Goal: Task Accomplishment & Management: Manage account settings

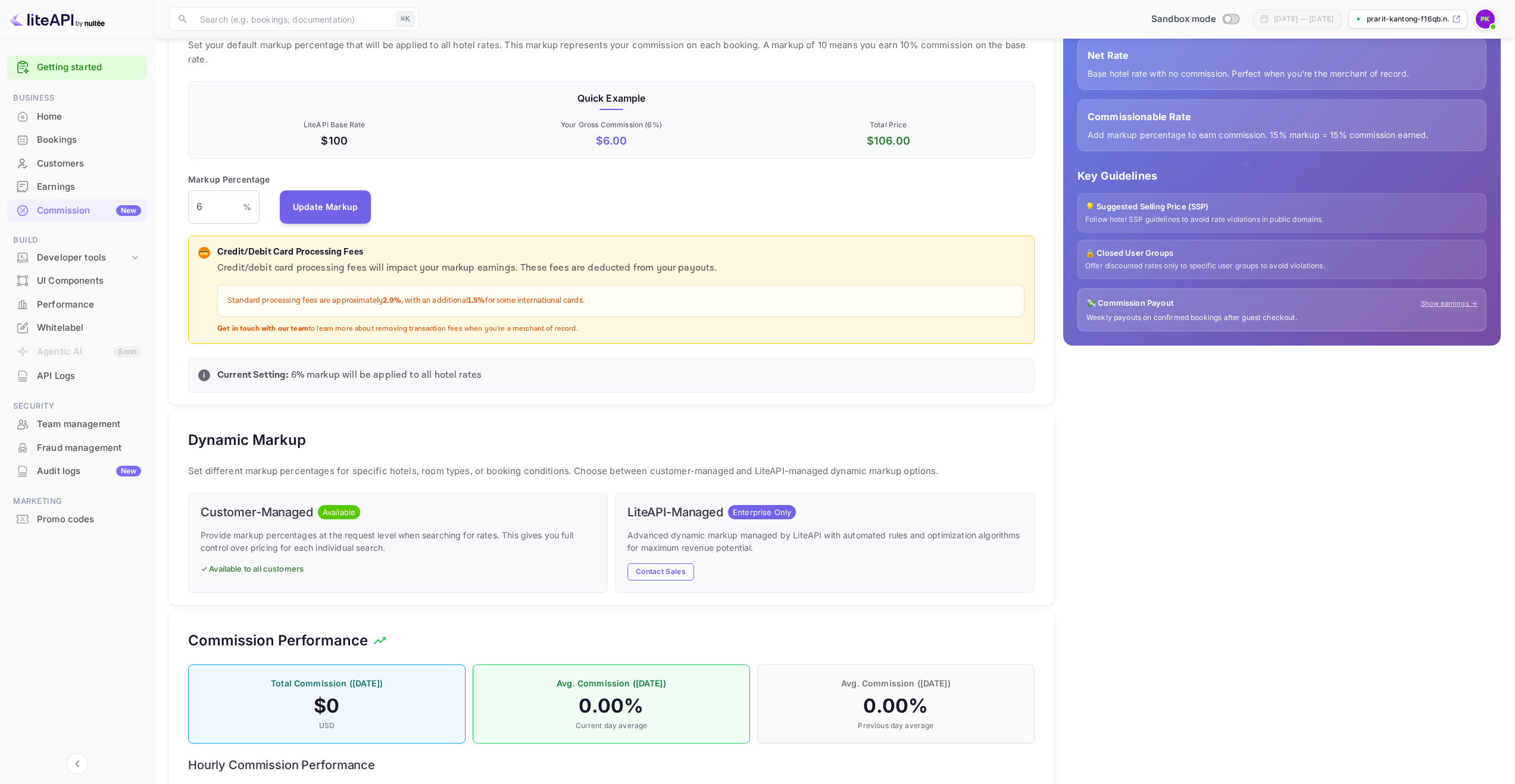
scroll to position [257, 0]
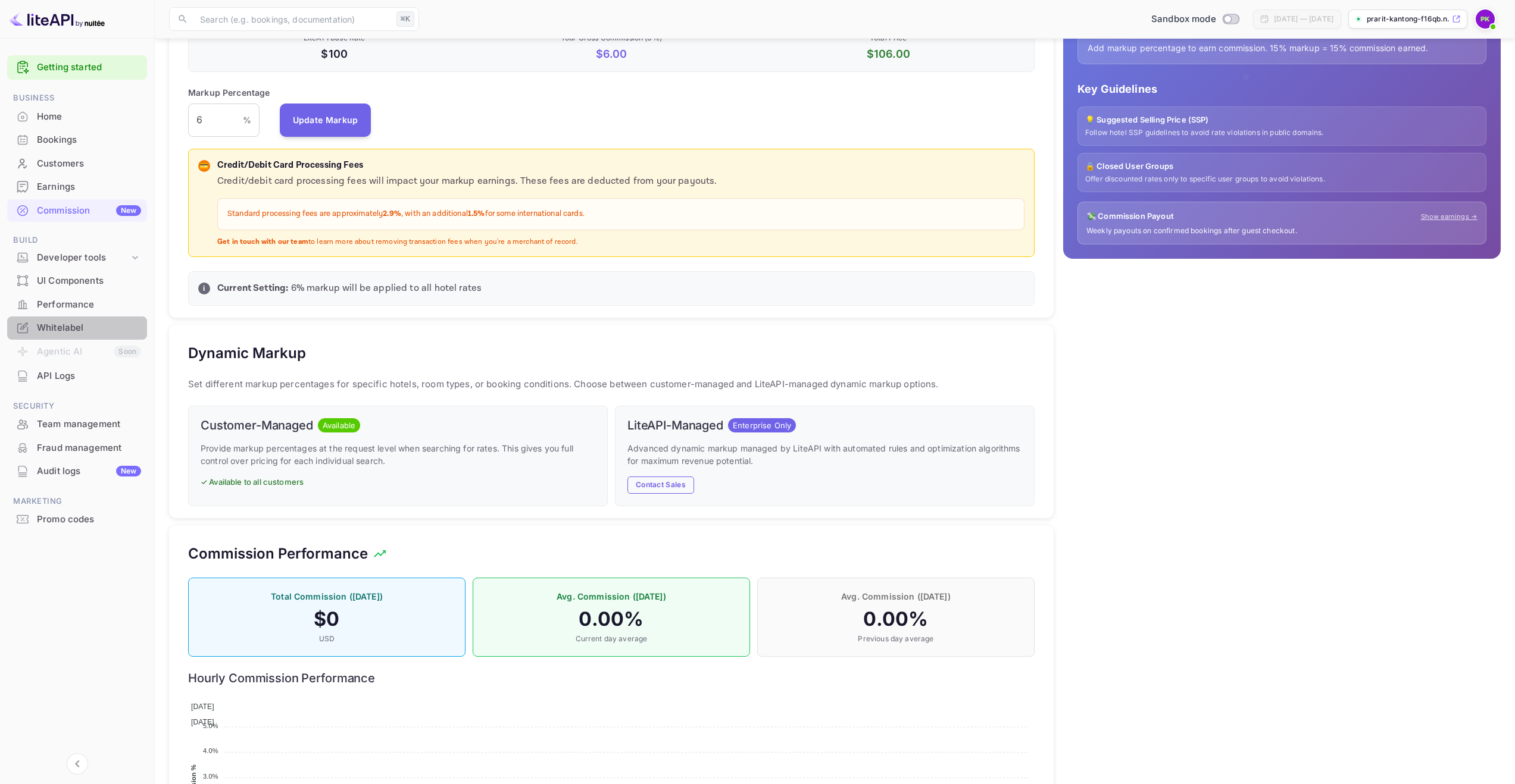
click at [53, 338] on div "Whitelabel" at bounding box center [76, 328] width 140 height 23
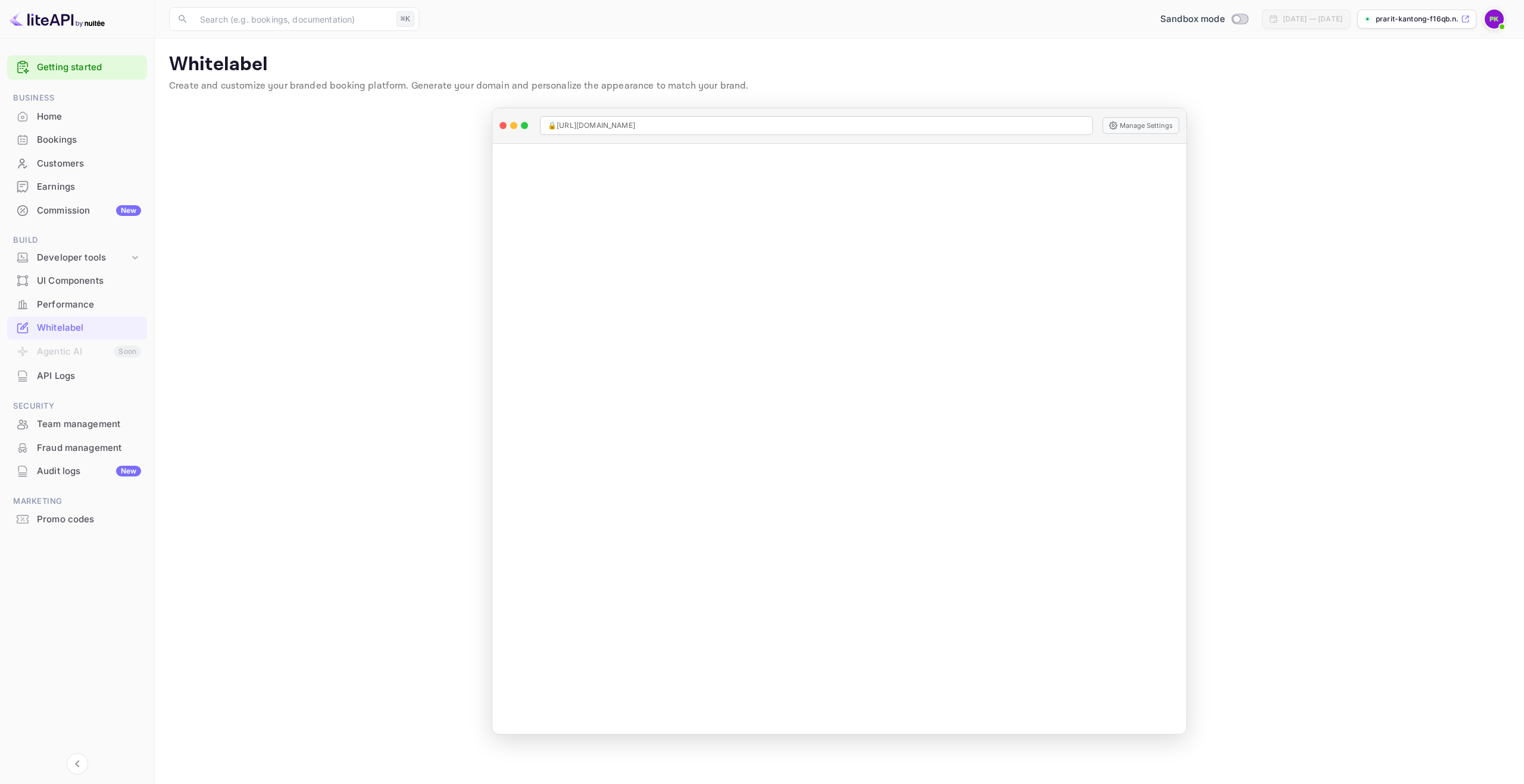
click at [325, 334] on main "Whitelabel Create and customize your branded booking platform. Generate your do…" at bounding box center [839, 411] width 1370 height 745
click at [59, 73] on link "Getting started" at bounding box center [88, 67] width 104 height 14
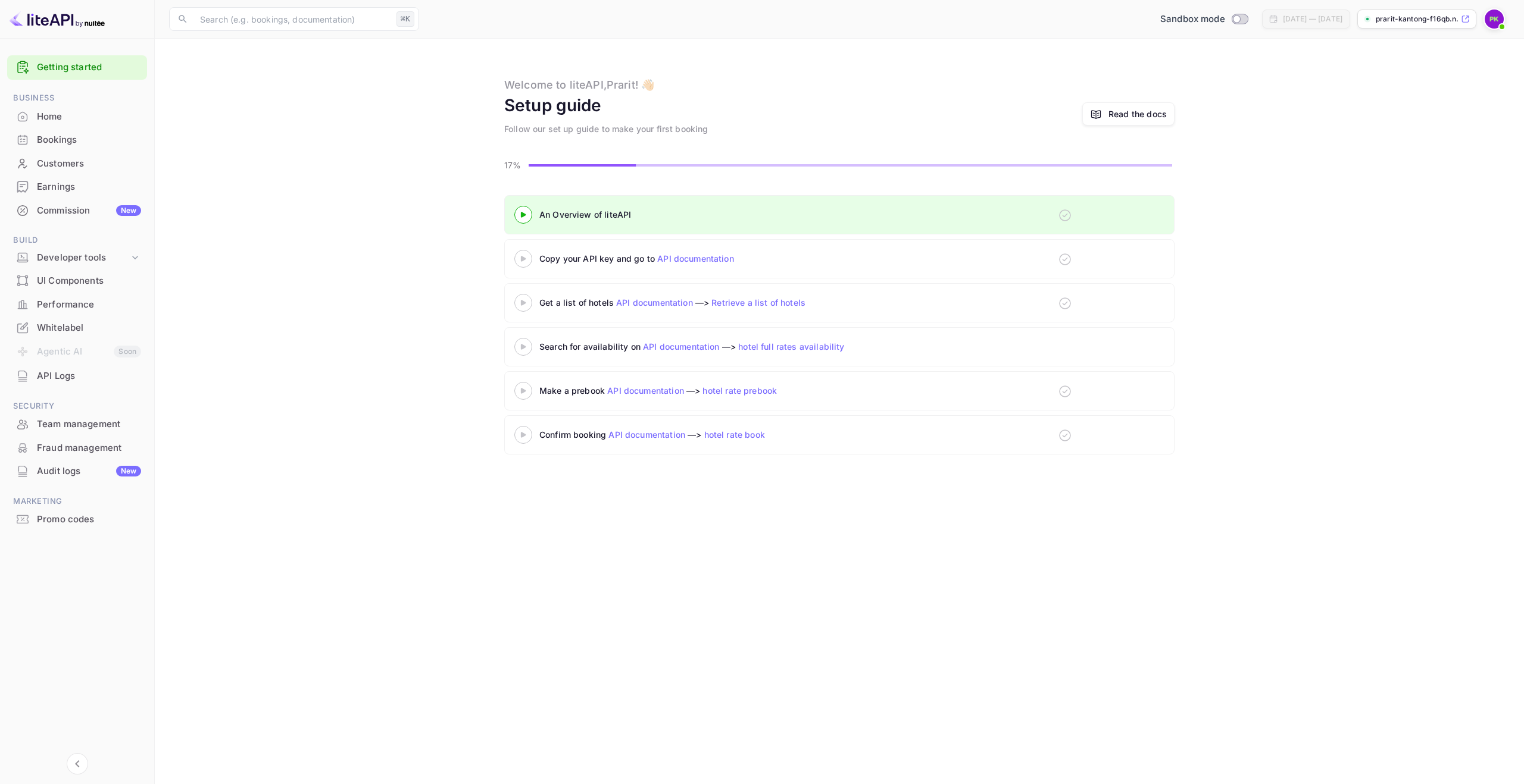
click at [140, 25] on div at bounding box center [77, 19] width 154 height 39
click at [81, 255] on div "Developer tools" at bounding box center [82, 258] width 92 height 14
click at [59, 337] on p "Integrations" at bounding box center [65, 333] width 48 height 13
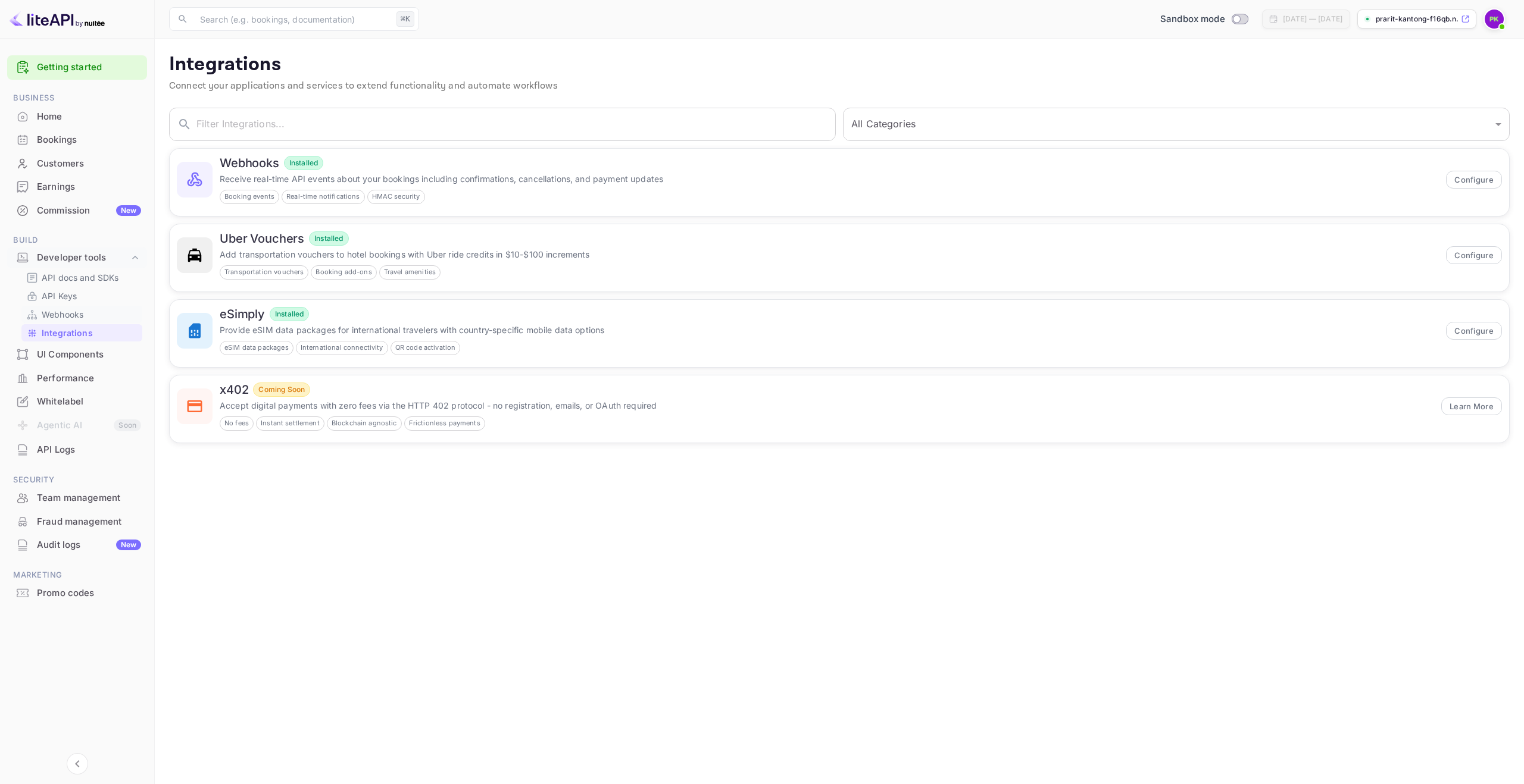
click at [57, 316] on p "Webhooks" at bounding box center [62, 314] width 42 height 13
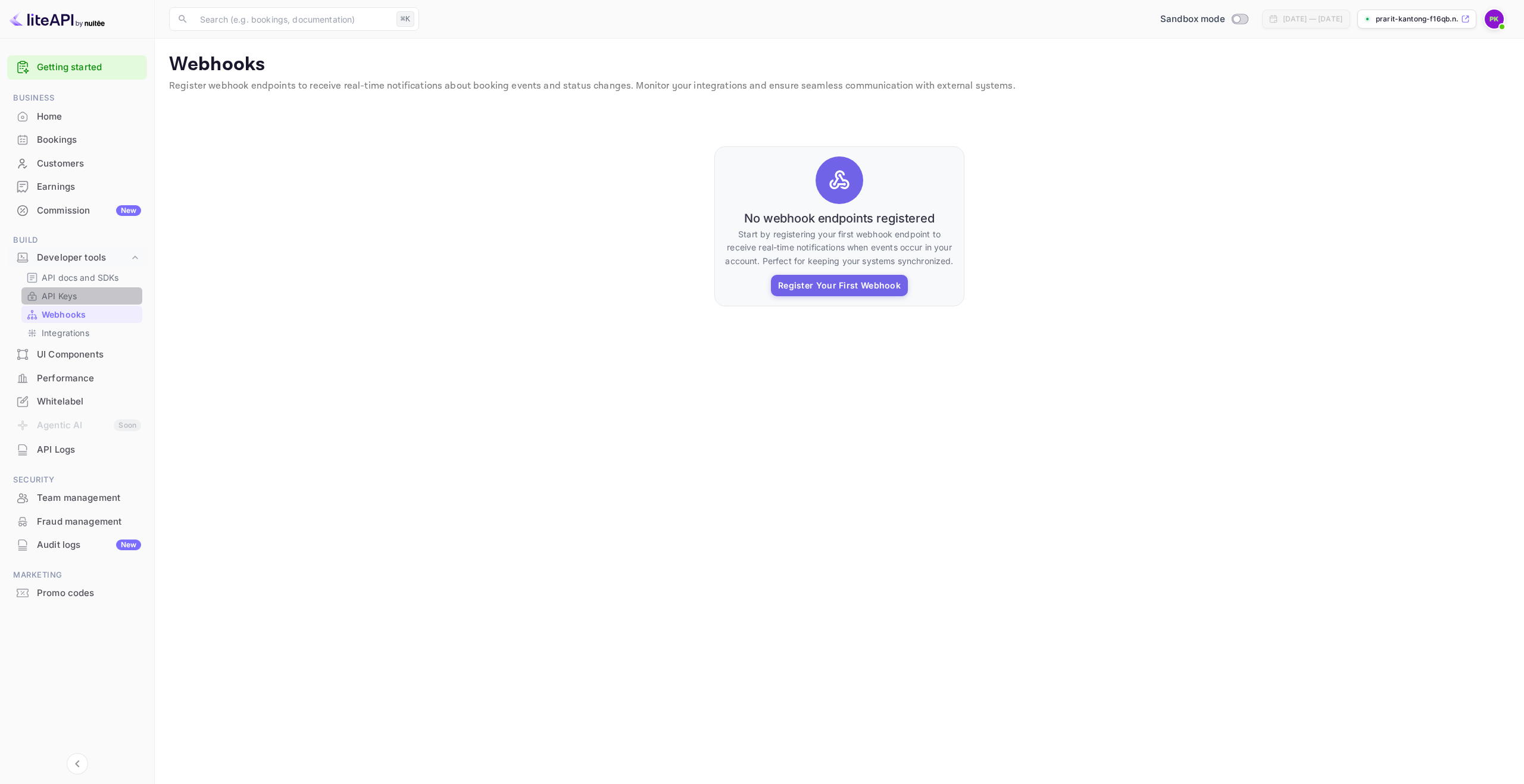
click at [63, 301] on p "API Keys" at bounding box center [58, 296] width 35 height 13
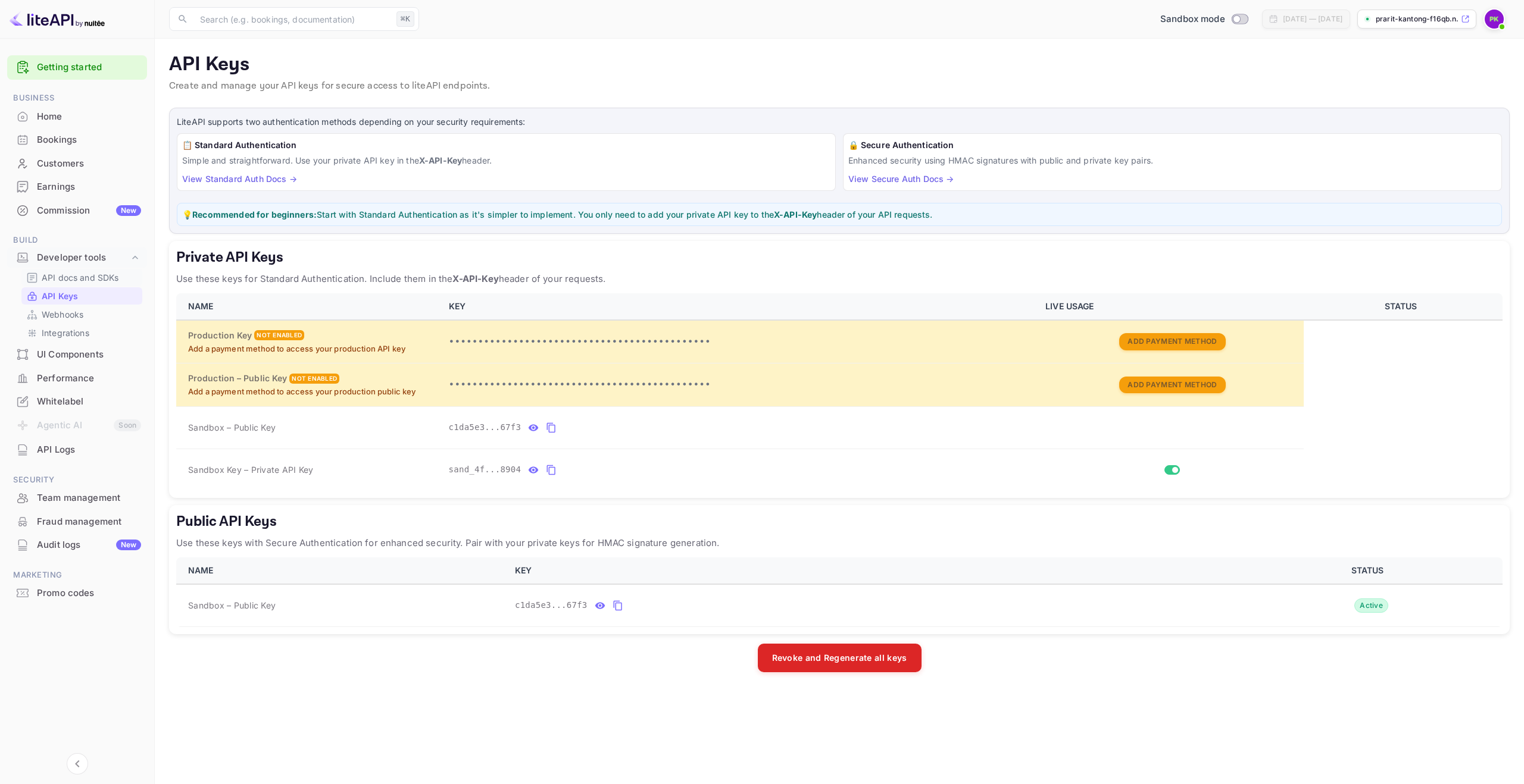
click at [69, 269] on div "API docs and SDKs" at bounding box center [82, 277] width 121 height 17
click at [69, 275] on p "API docs and SDKs" at bounding box center [80, 277] width 77 height 13
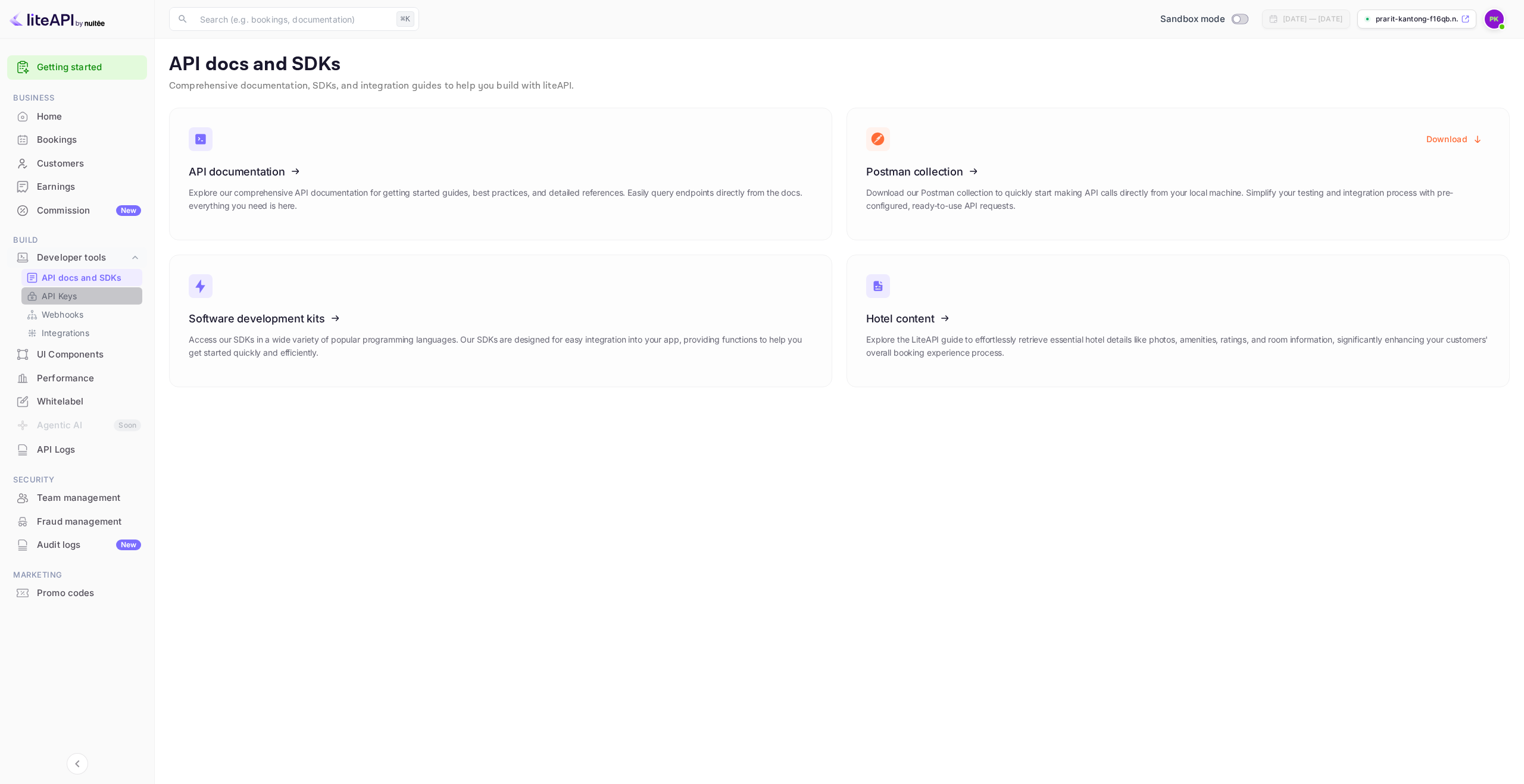
click at [74, 300] on p "API Keys" at bounding box center [58, 296] width 35 height 13
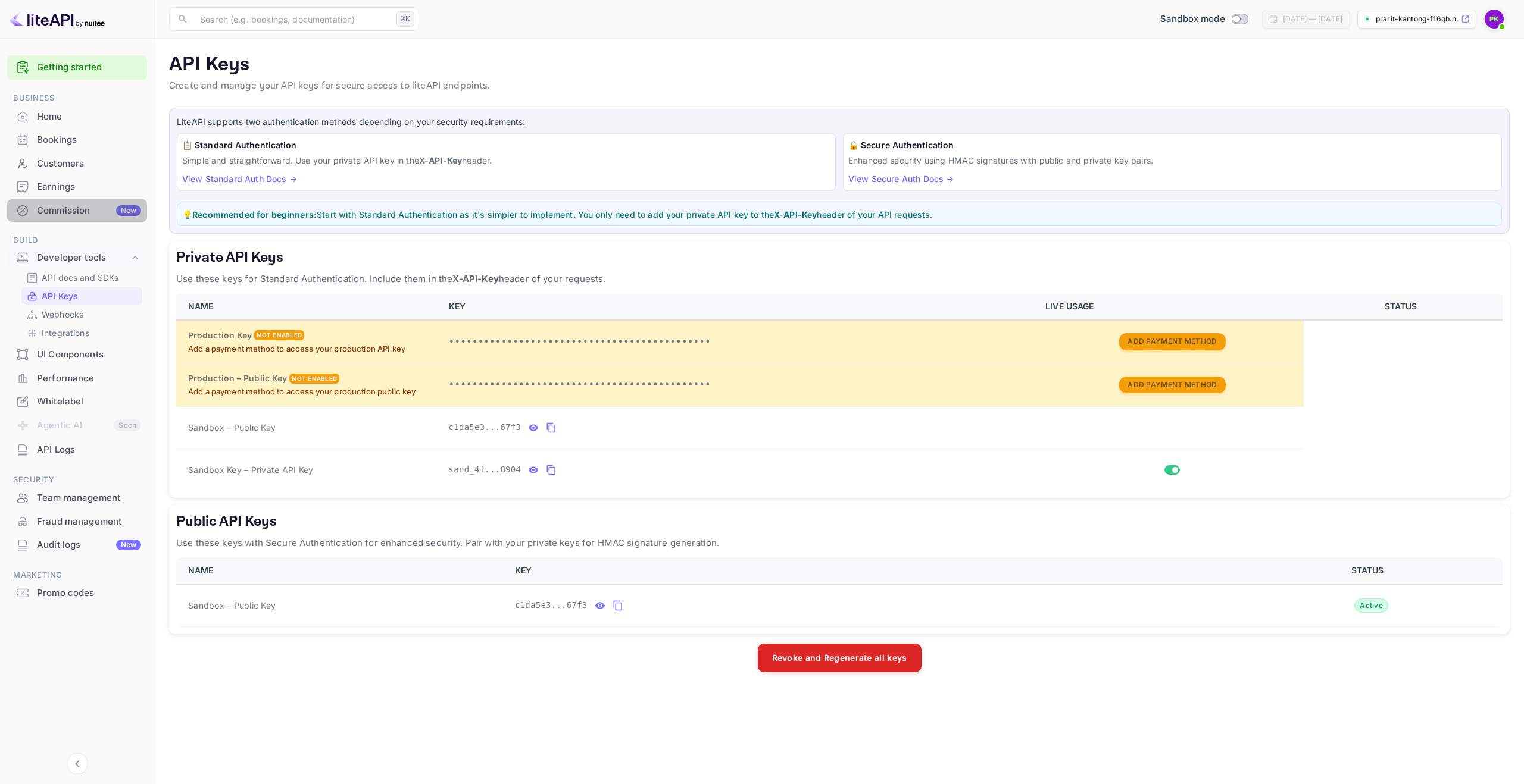
click at [65, 213] on div "Commission New" at bounding box center [88, 211] width 104 height 14
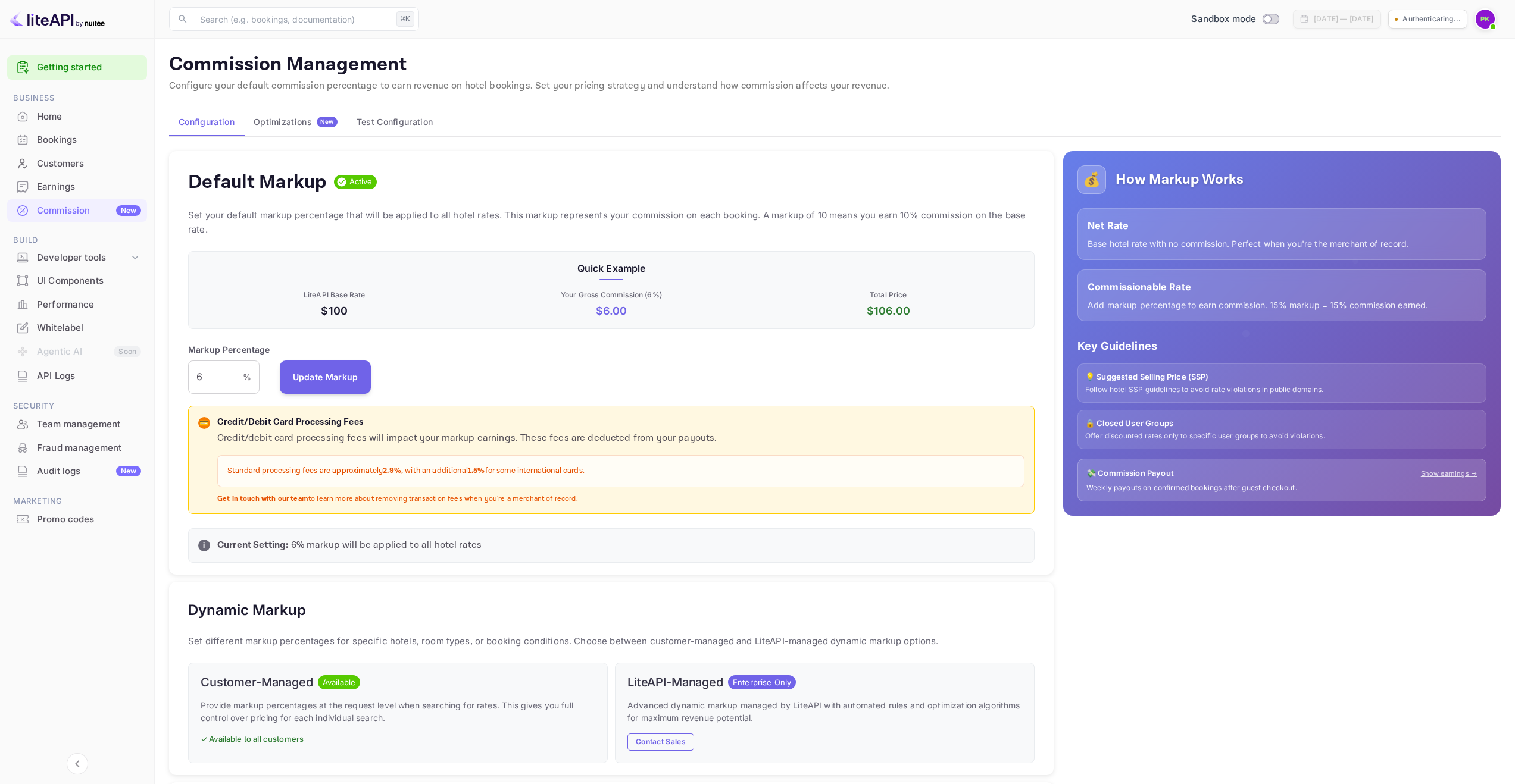
scroll to position [202, 838]
drag, startPoint x: 237, startPoint y: 374, endPoint x: 154, endPoint y: 372, distance: 83.0
click at [154, 372] on main "Commission Management Configure your default commission percentage to earn reve…" at bounding box center [835, 606] width 1361 height 1134
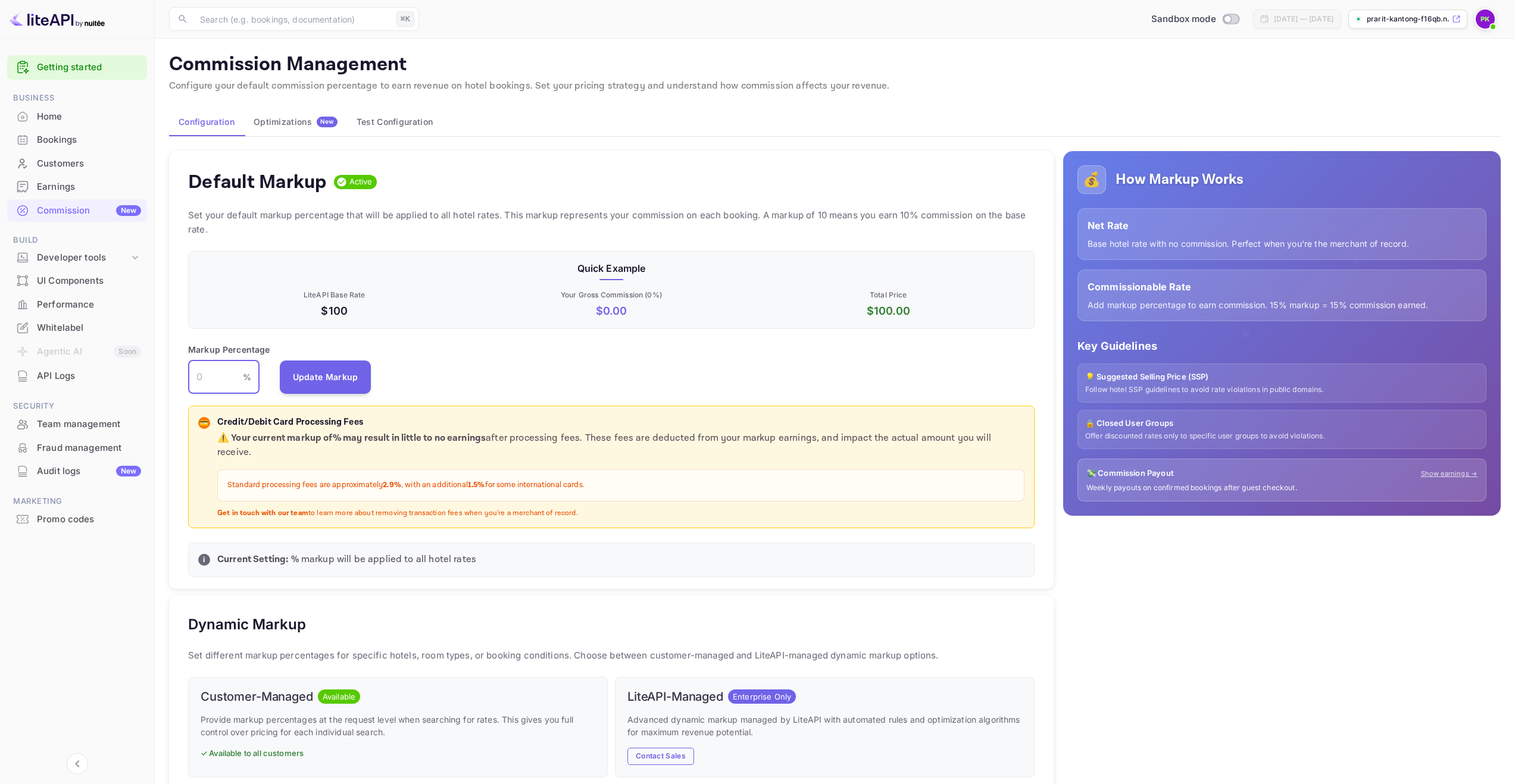
type input "5"
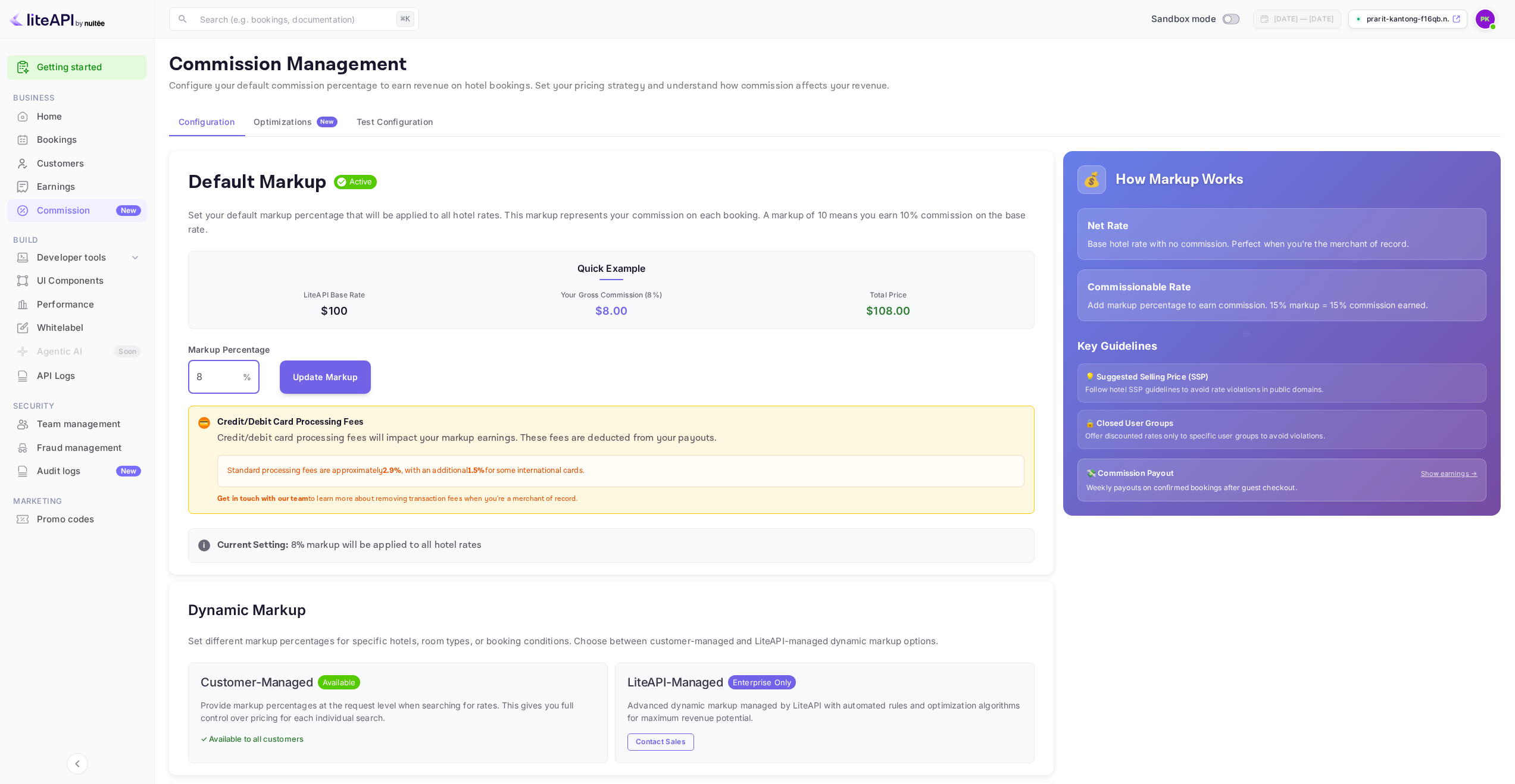
type input "8"
click at [75, 143] on div "Bookings" at bounding box center [88, 141] width 104 height 14
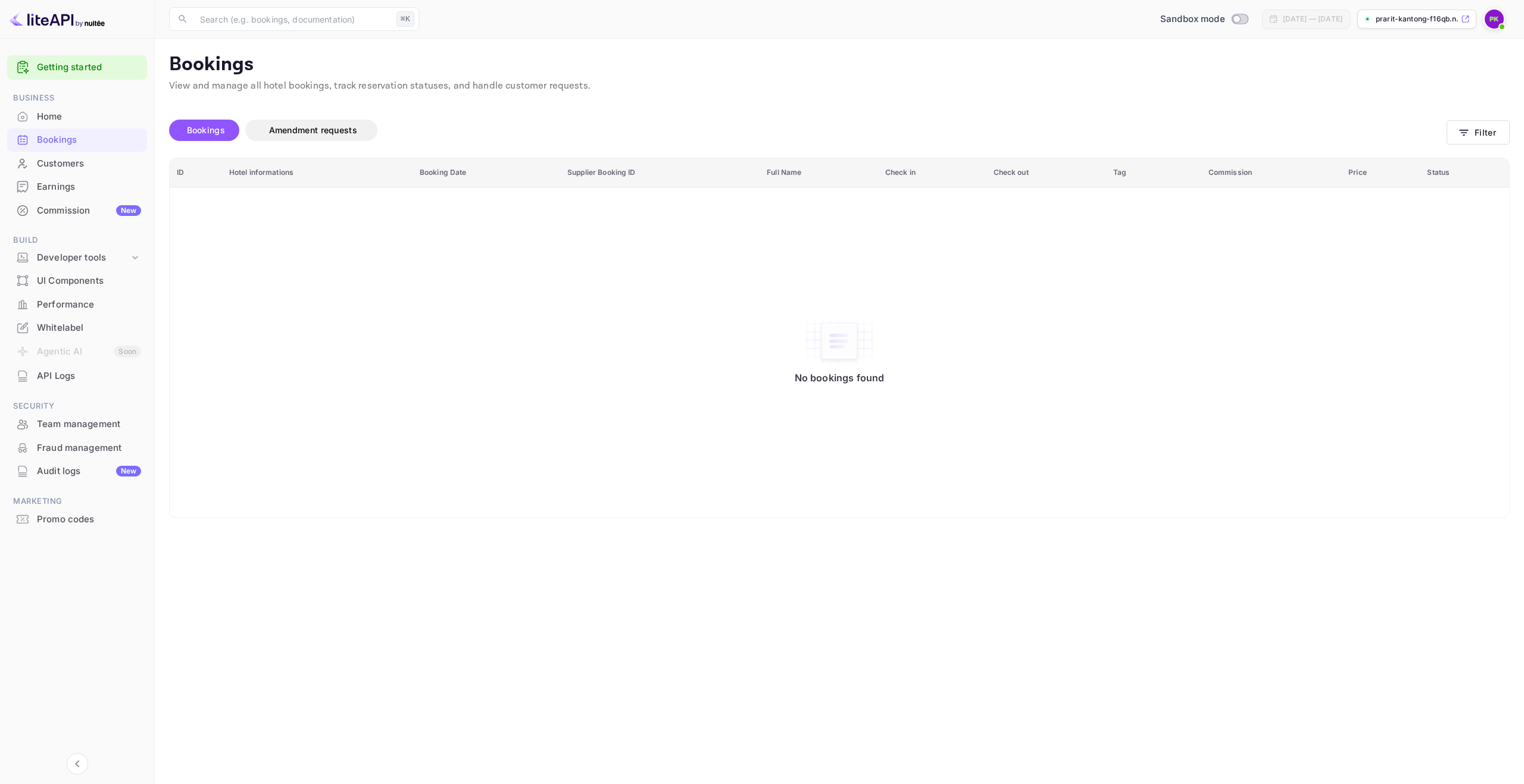
click at [96, 113] on div "Home" at bounding box center [88, 117] width 104 height 14
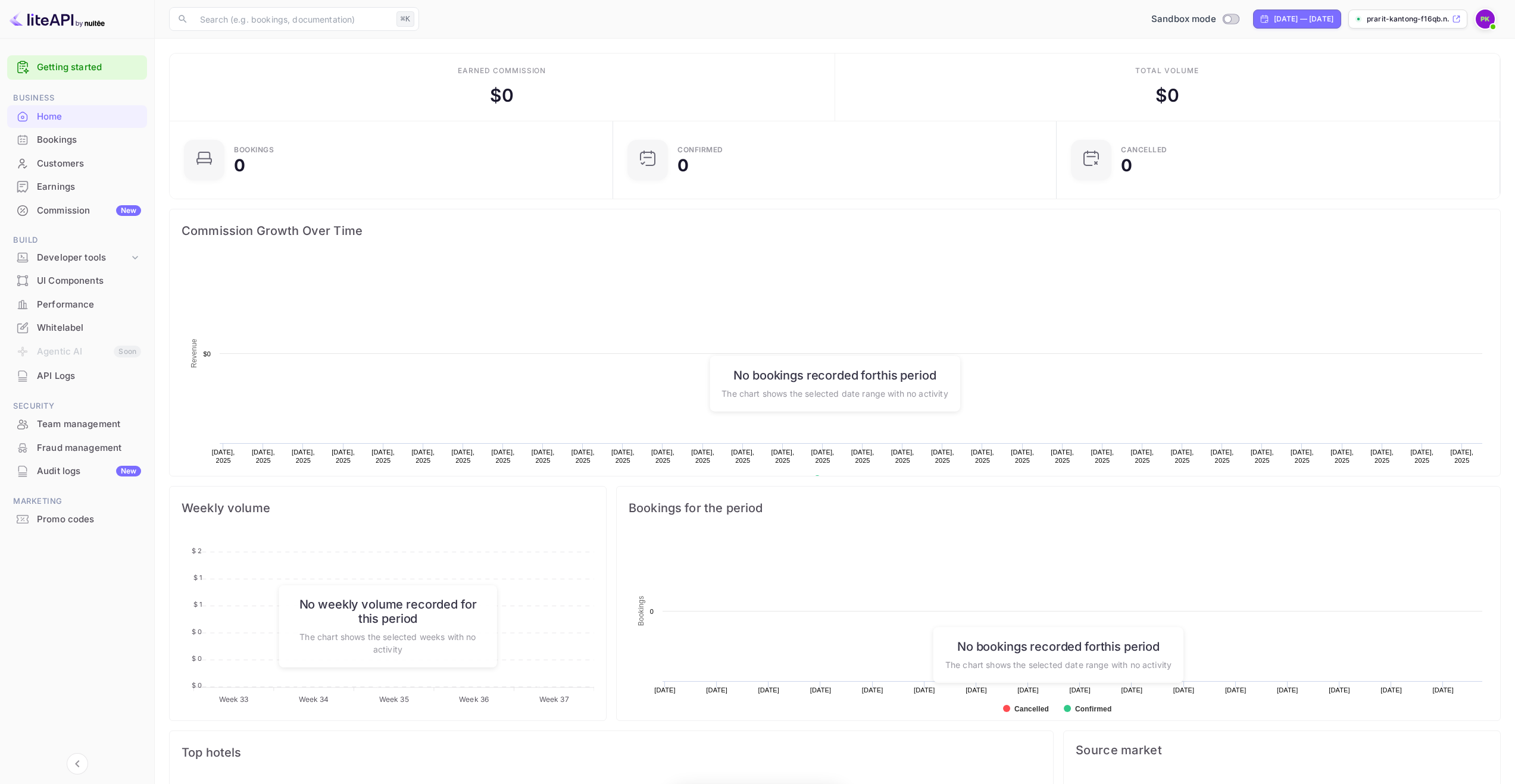
scroll to position [184, 428]
